Goal: Information Seeking & Learning: Learn about a topic

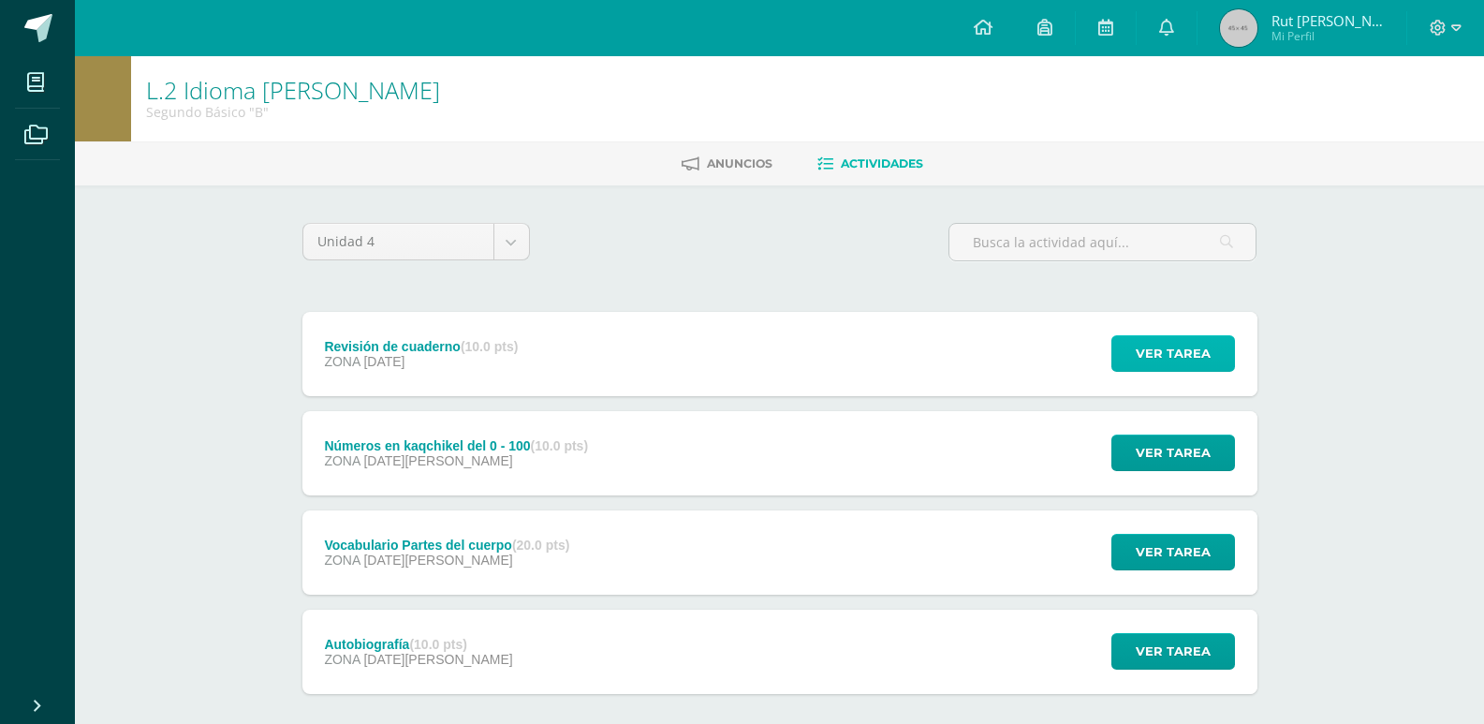
click at [1175, 343] on span "Ver tarea" at bounding box center [1172, 353] width 75 height 35
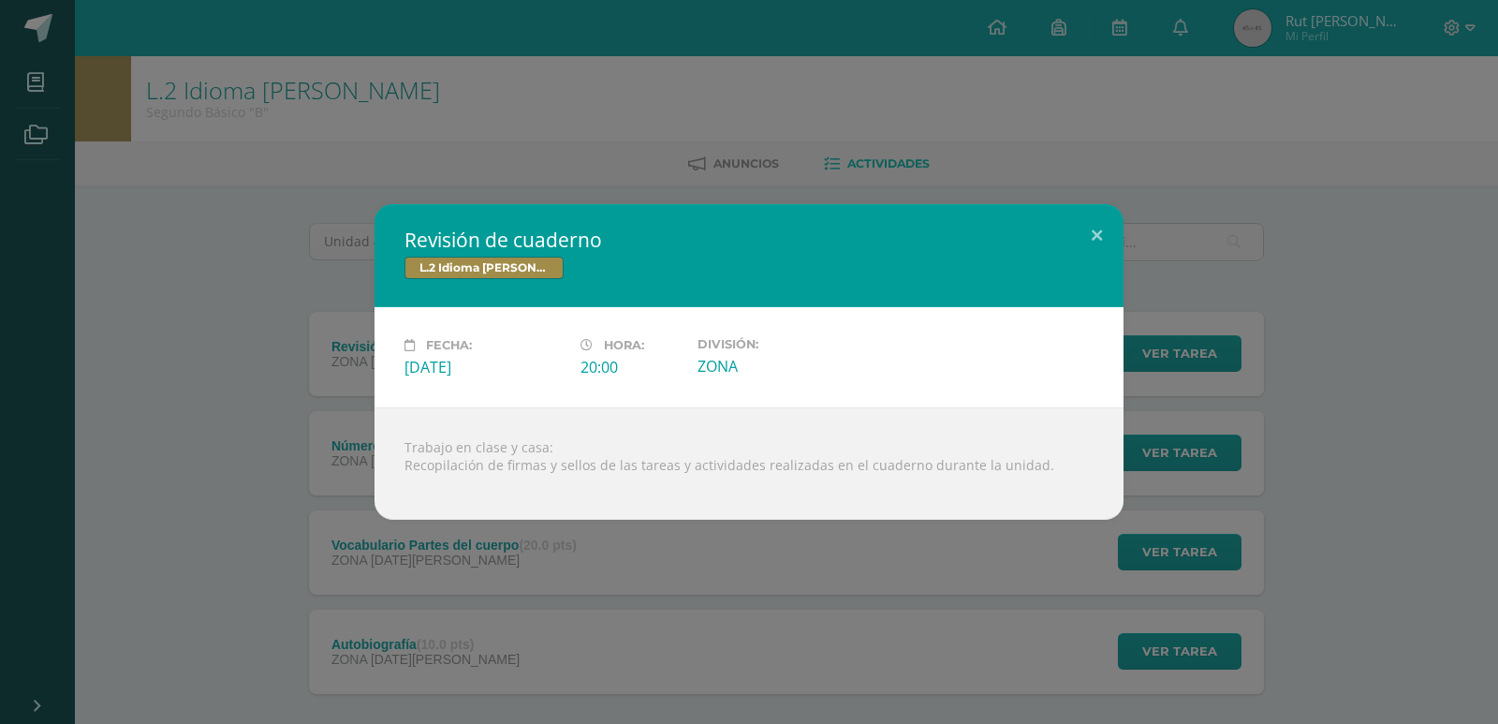
drag, startPoint x: 1353, startPoint y: 345, endPoint x: 1312, endPoint y: 374, distance: 50.4
click at [1353, 349] on div "Revisión de cuaderno L.2 Idioma Maya Kaqchikel Fecha: Miércoles 10 de Septiembr…" at bounding box center [748, 361] width 1483 height 315
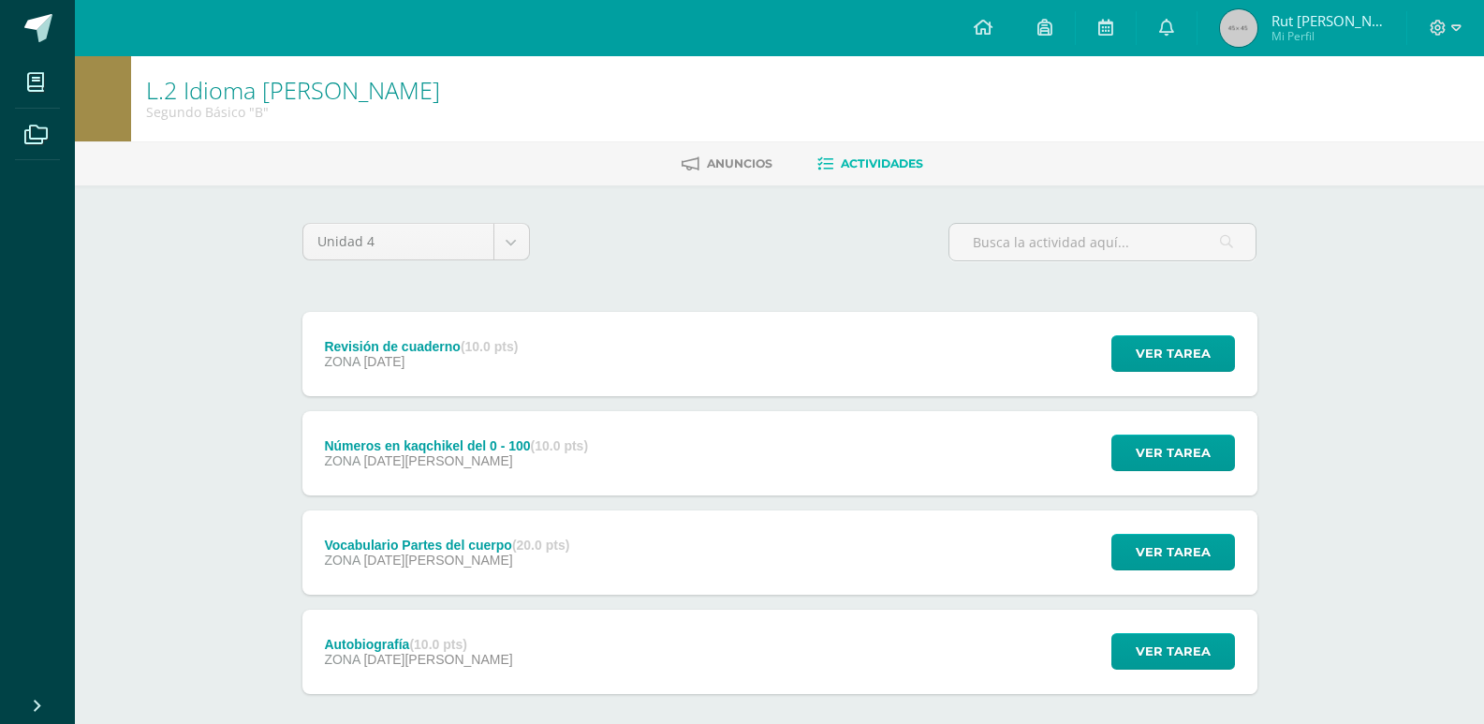
click at [1186, 431] on div "Ver tarea" at bounding box center [1170, 453] width 174 height 84
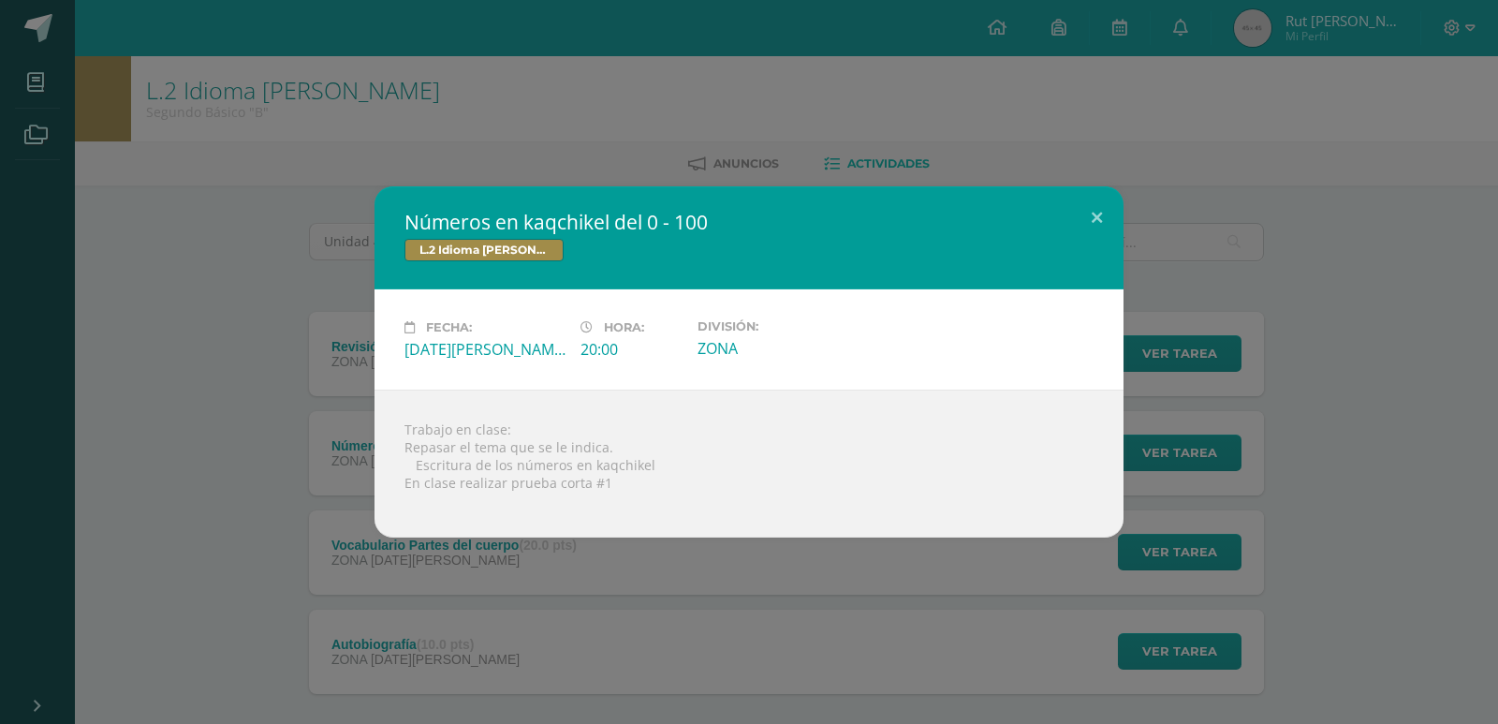
click at [1312, 446] on div "Números en kaqchikel del 0 - 100 L.2 Idioma Maya Kaqchikel Fecha: Jueves 21 de …" at bounding box center [748, 361] width 1483 height 351
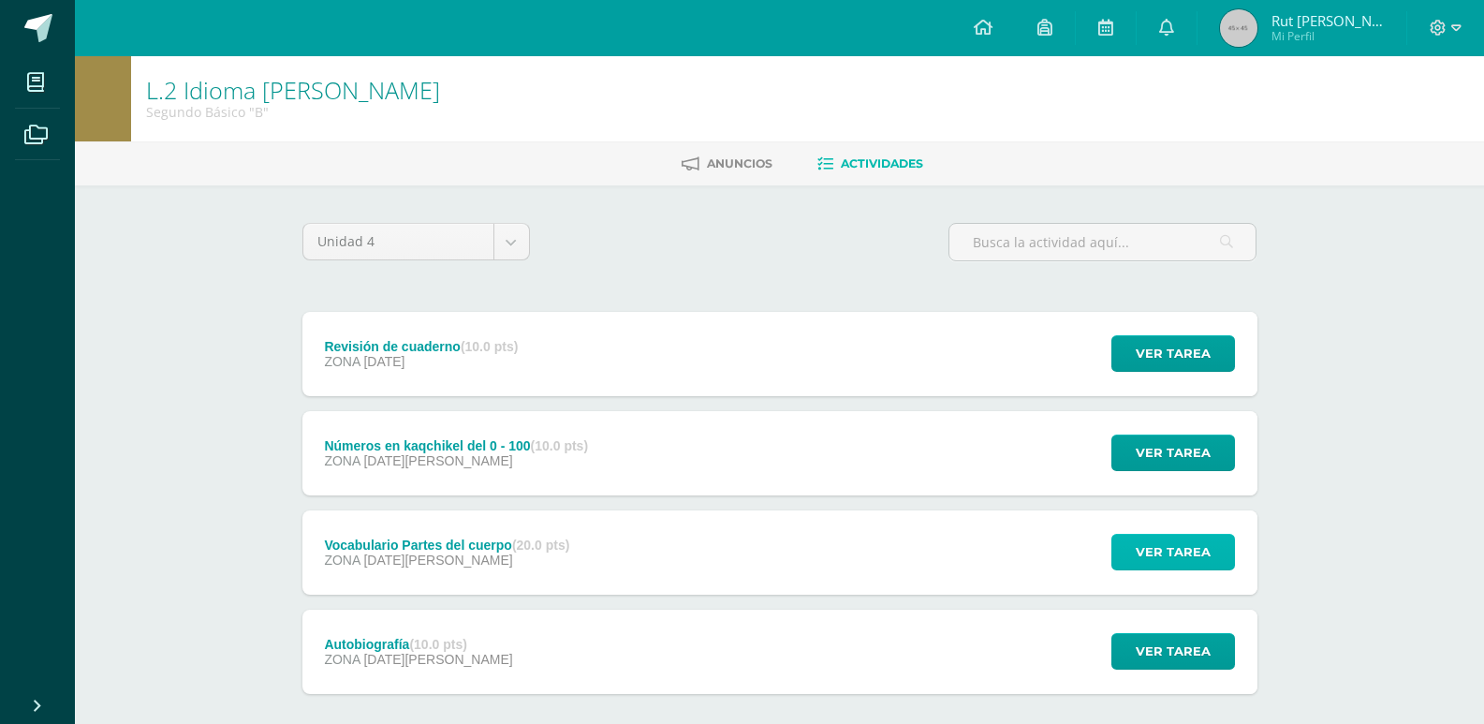
click at [1178, 560] on span "Ver tarea" at bounding box center [1172, 551] width 75 height 35
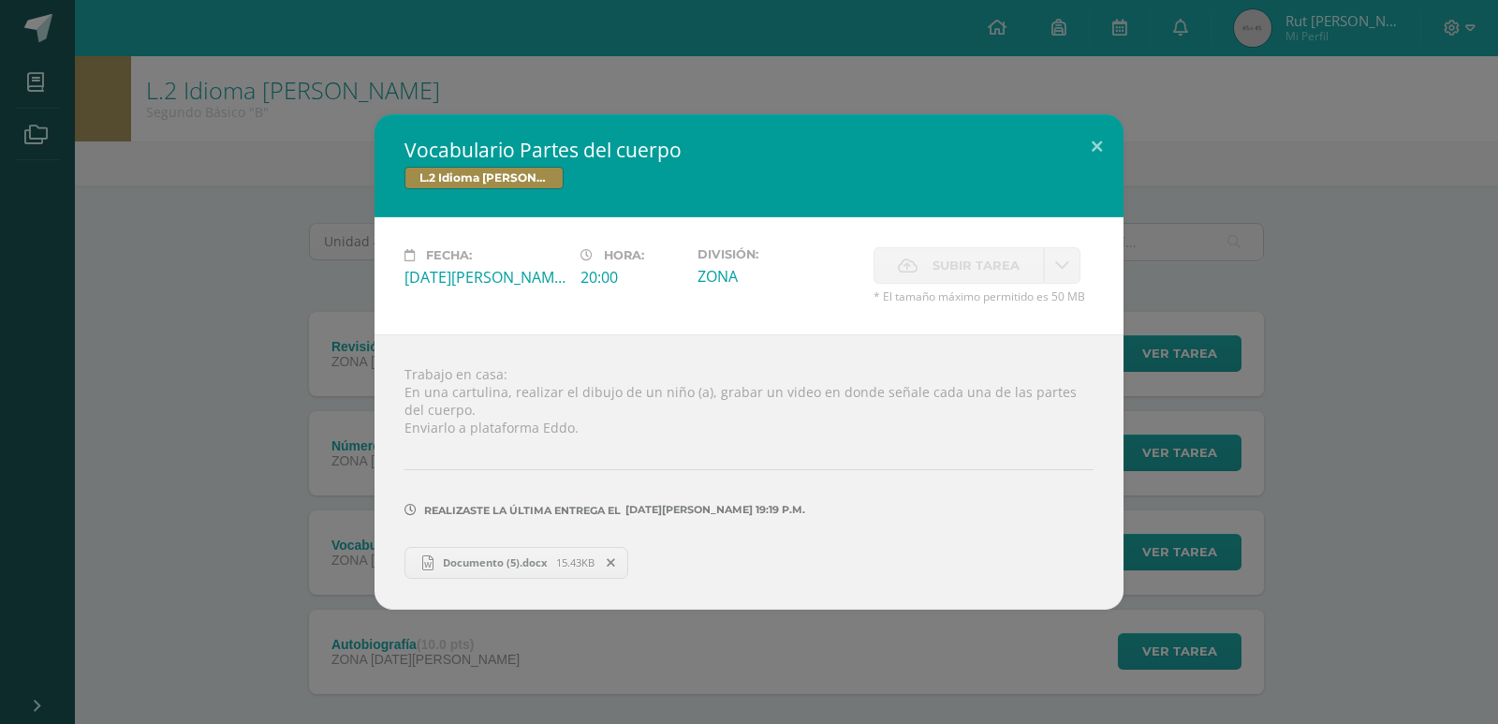
click at [1309, 475] on div "Vocabulario Partes del cuerpo L.2 Idioma Maya Kaqchikel Fecha: Lunes 11 de Agos…" at bounding box center [748, 361] width 1483 height 494
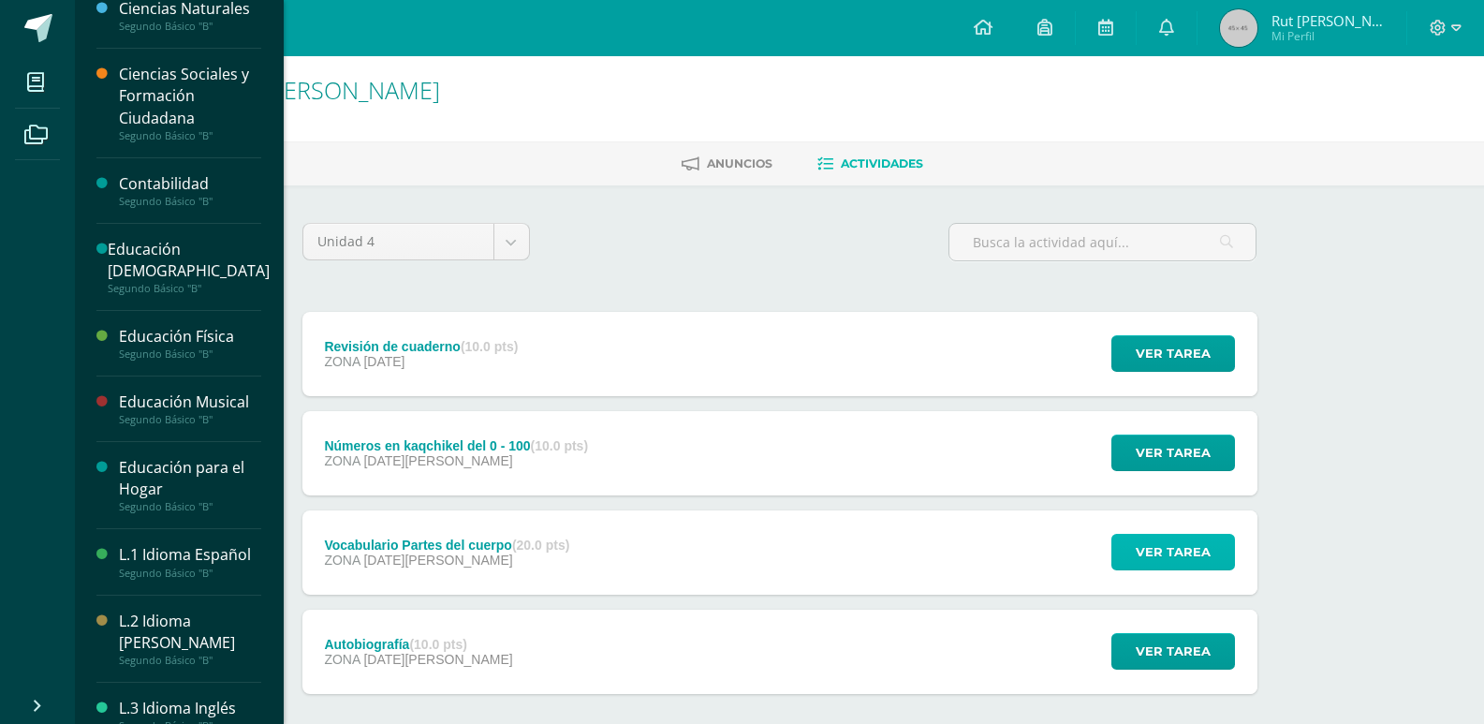
scroll to position [187, 0]
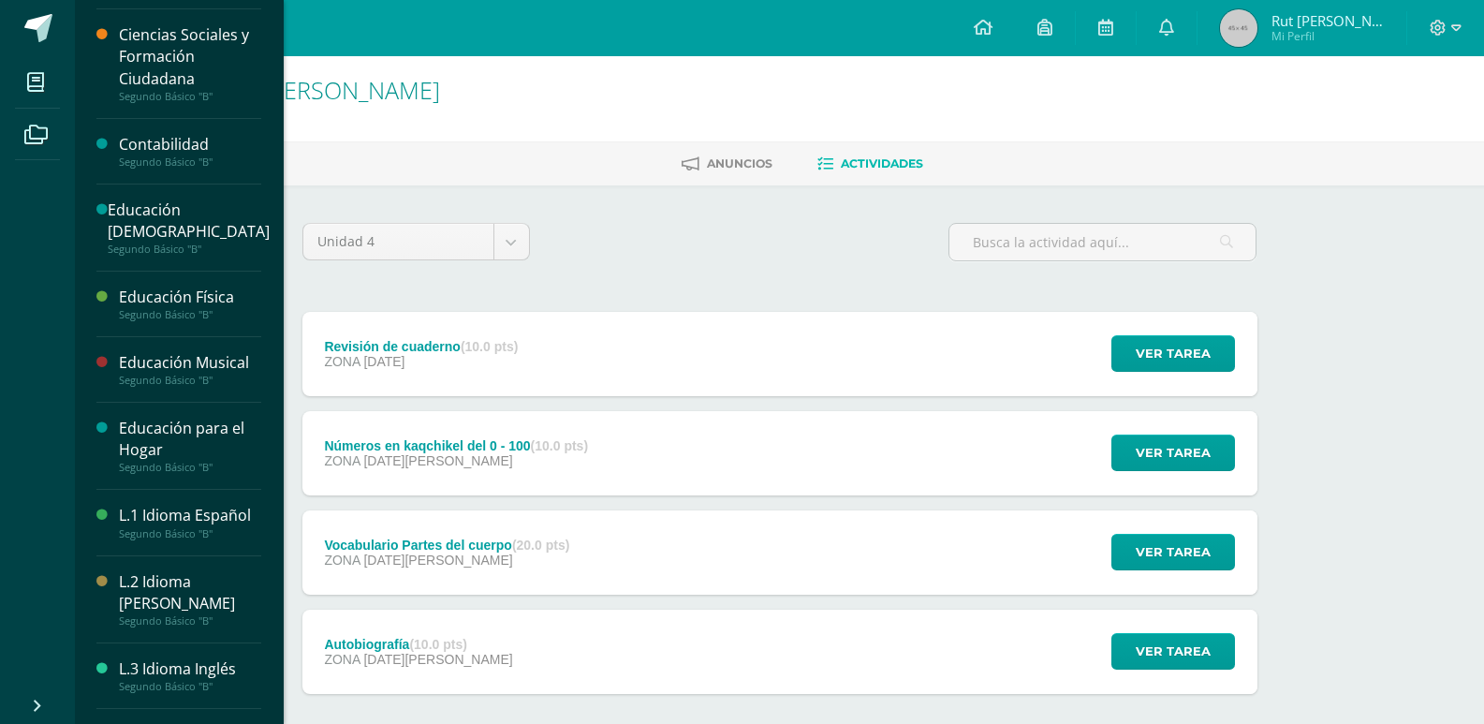
click at [161, 371] on div "Educación Musical" at bounding box center [190, 363] width 142 height 22
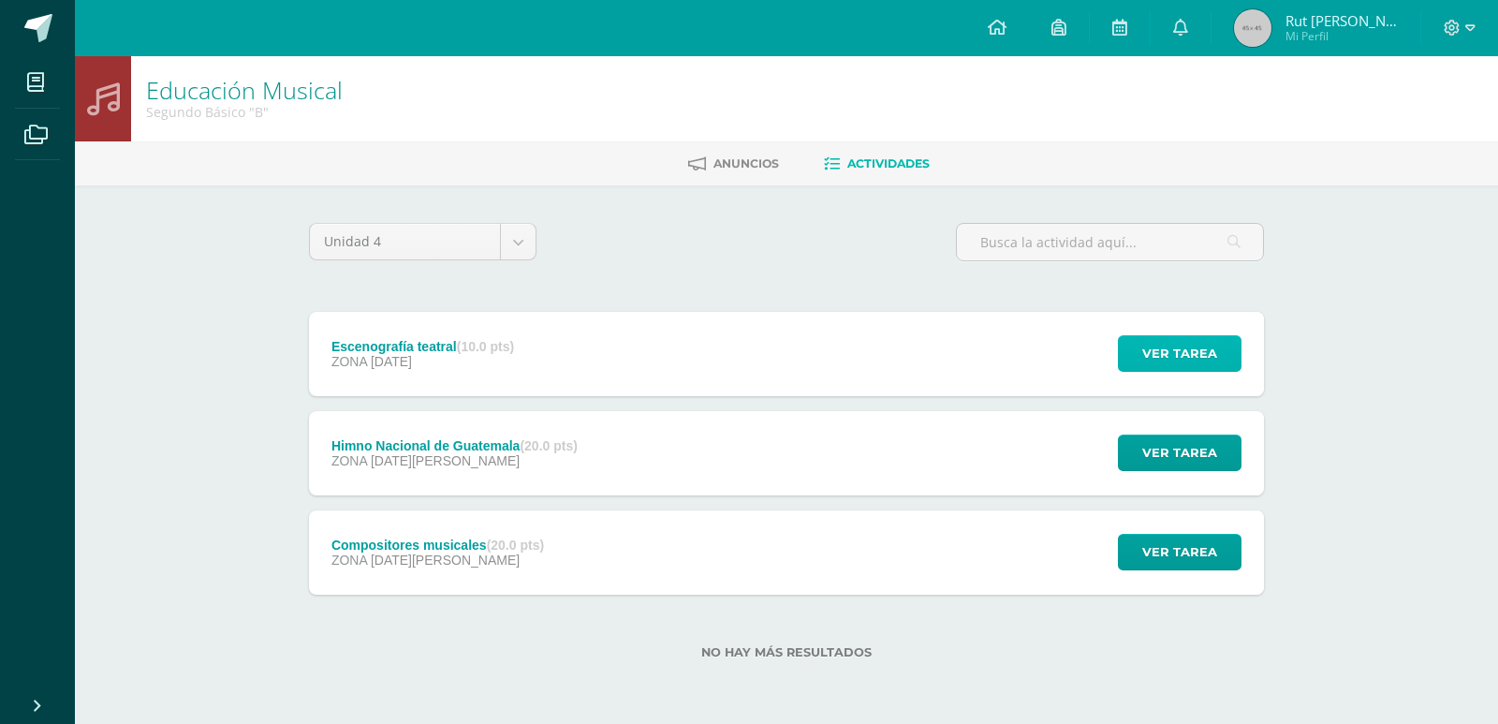
click at [1185, 358] on span "Ver tarea" at bounding box center [1179, 353] width 75 height 35
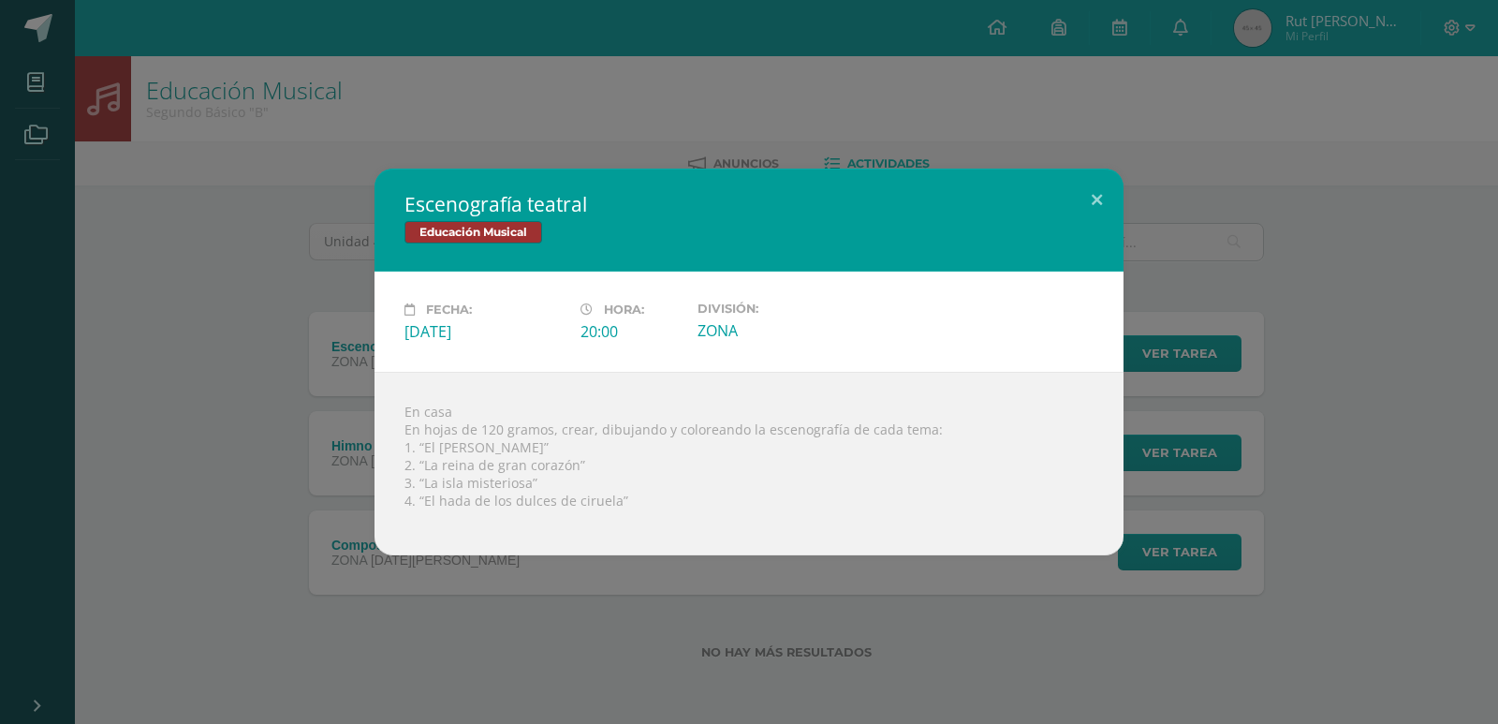
click at [1185, 351] on div "Escenografía teatral Educación Musical Fecha: [DATE] Hora: 20:00 División:" at bounding box center [748, 361] width 1483 height 387
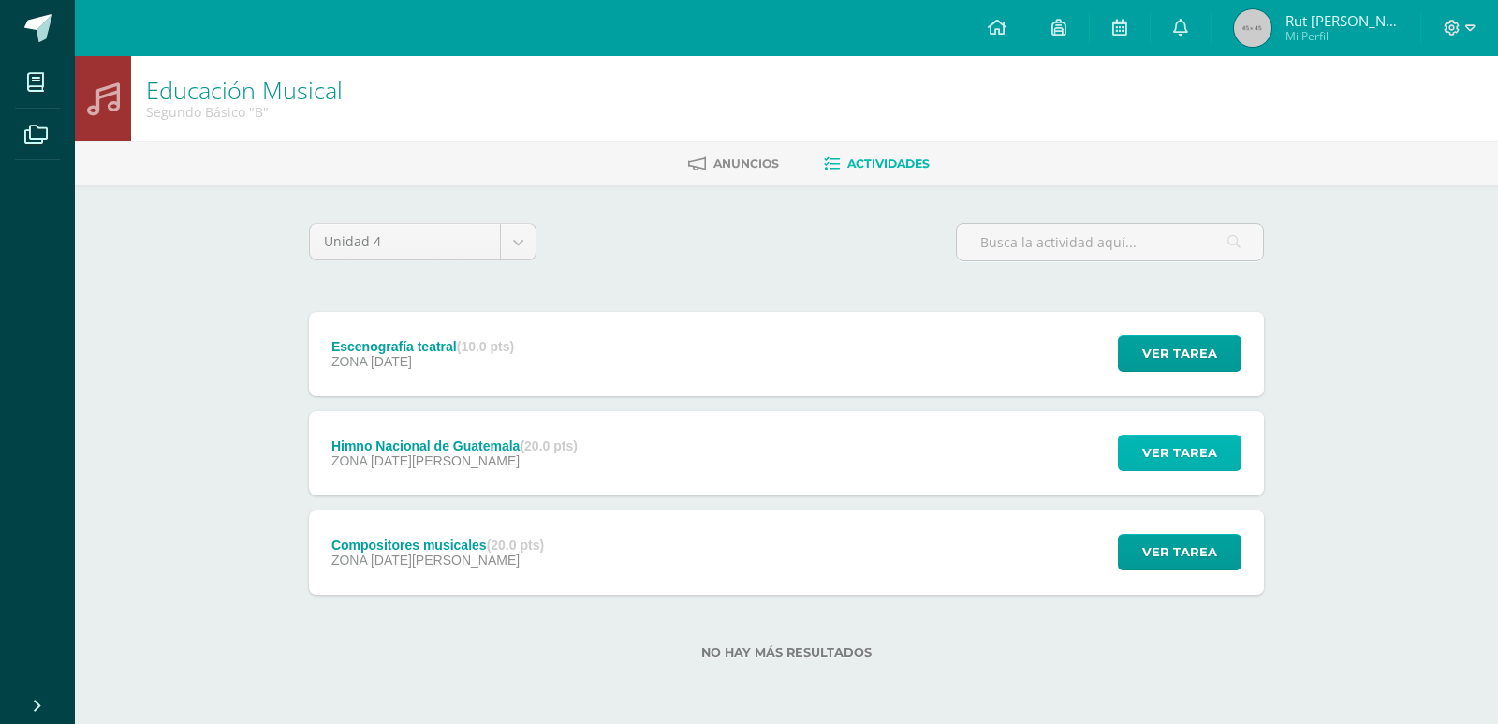
click at [1192, 457] on span "Ver tarea" at bounding box center [1179, 452] width 75 height 35
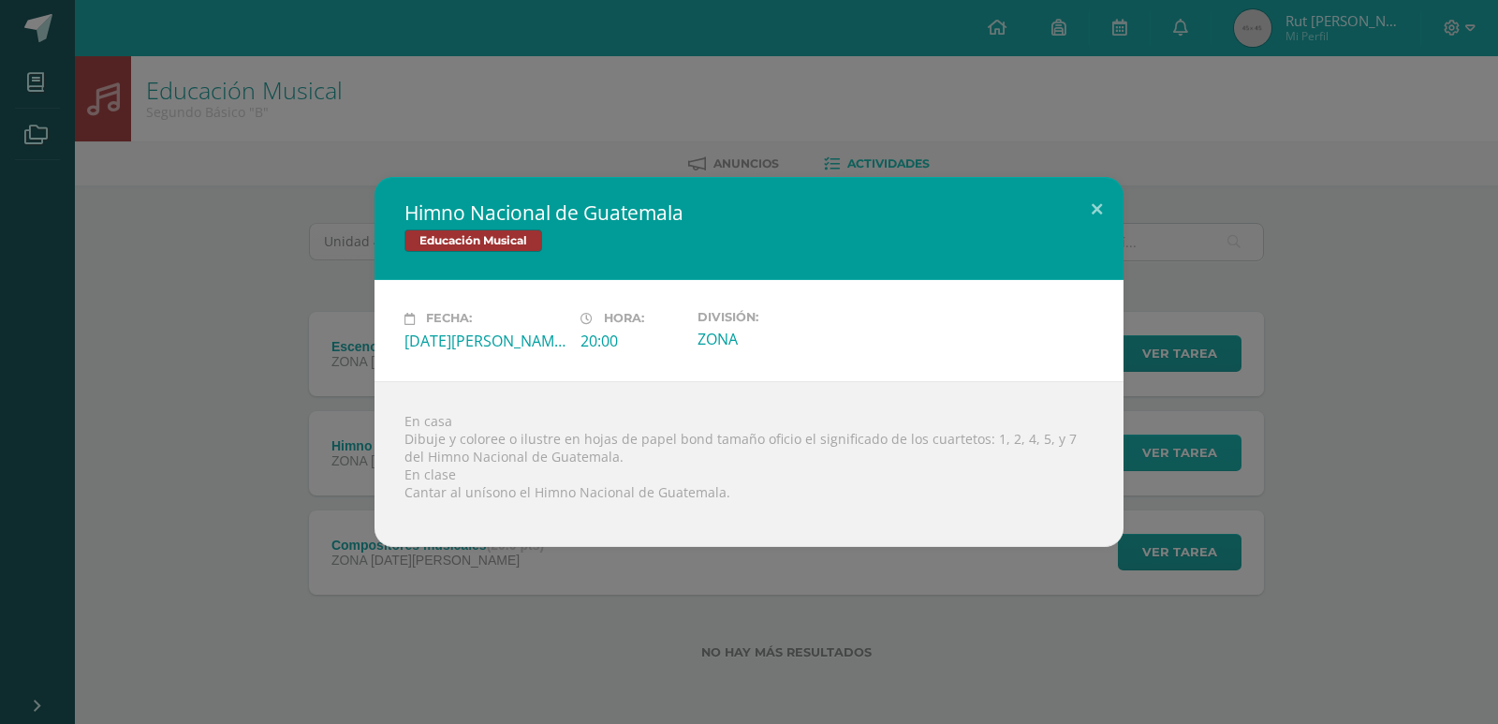
click at [1192, 457] on div "Himno Nacional de Guatemala Educación Musical Fecha: [DATE][PERSON_NAME] Hora: …" at bounding box center [748, 361] width 1483 height 369
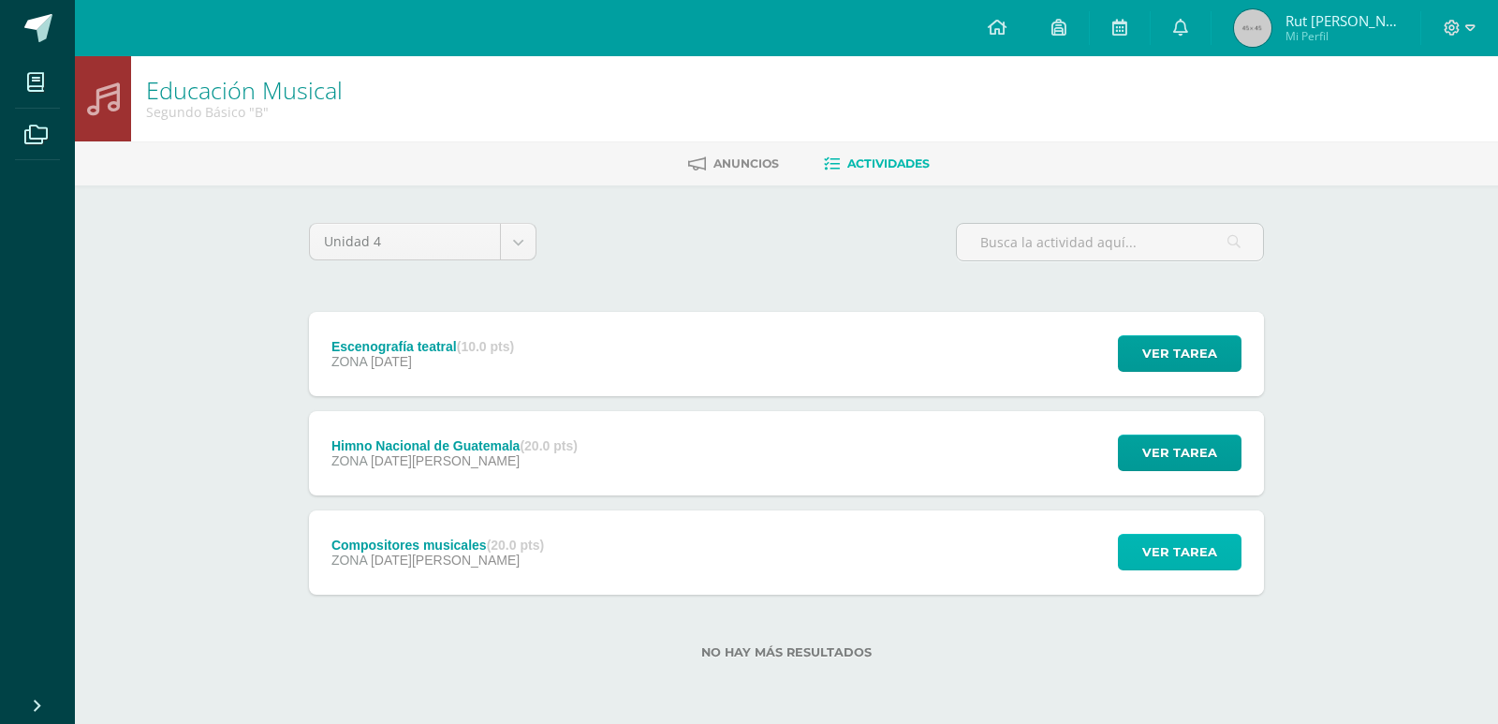
click at [1192, 548] on span "Ver tarea" at bounding box center [1179, 551] width 75 height 35
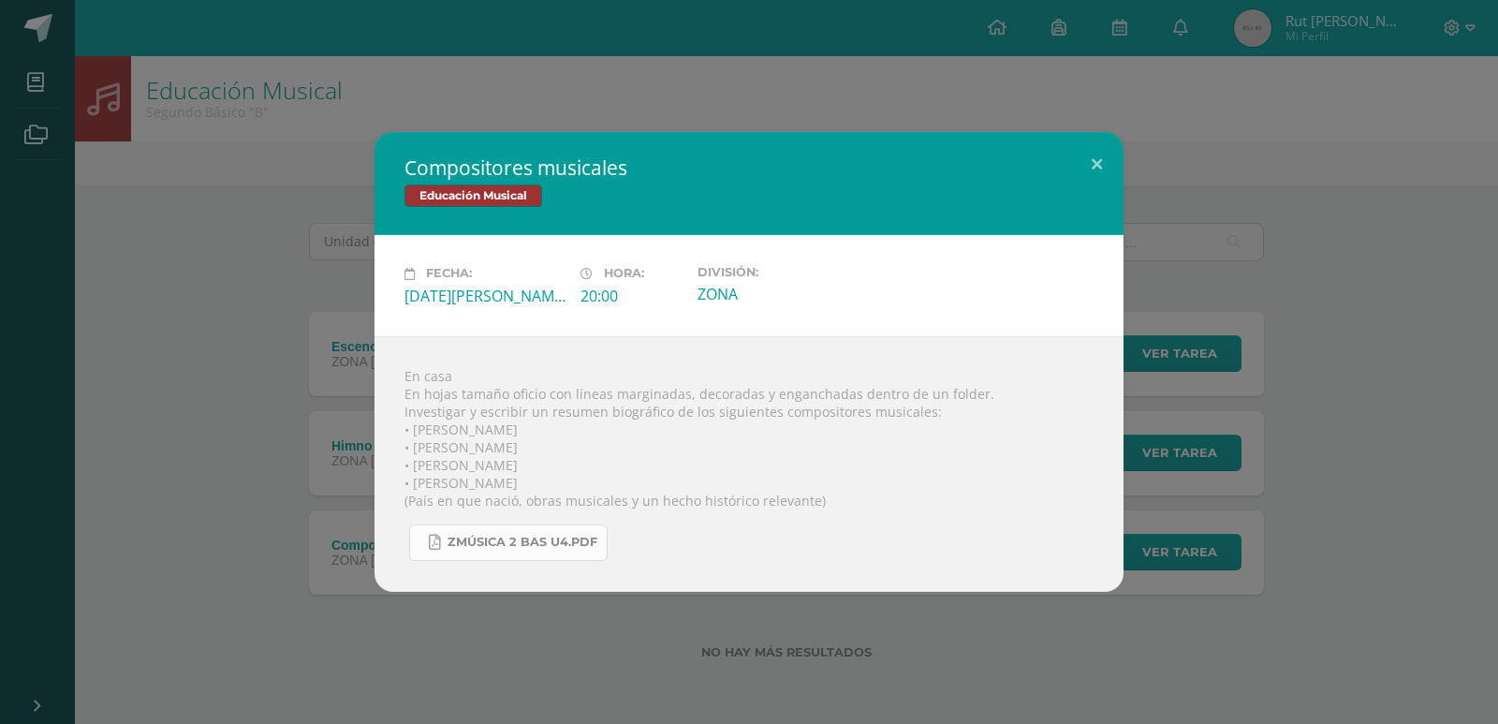
click at [553, 555] on link "Zmúsica 2 Bas U4.pdf" at bounding box center [508, 542] width 198 height 37
